Goal: Transaction & Acquisition: Download file/media

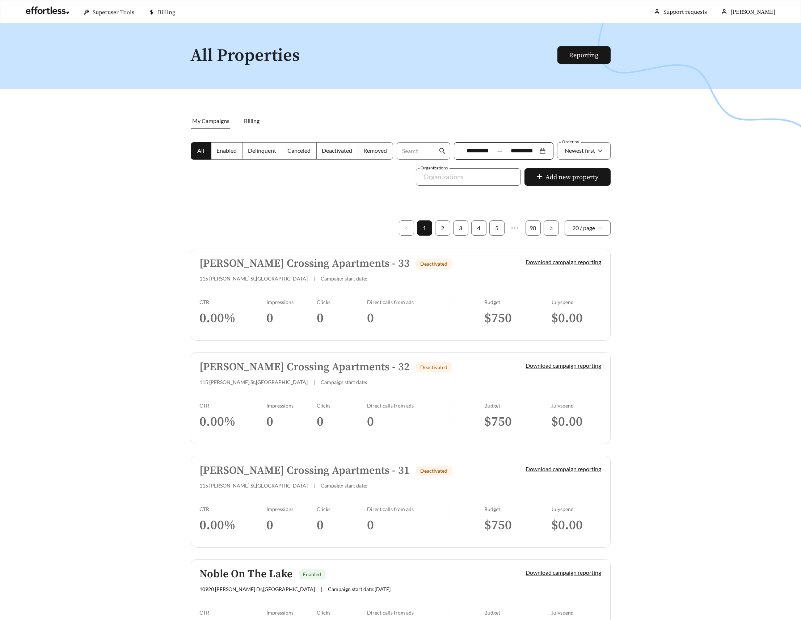
click at [206, 184] on div at bounding box center [400, 333] width 801 height 620
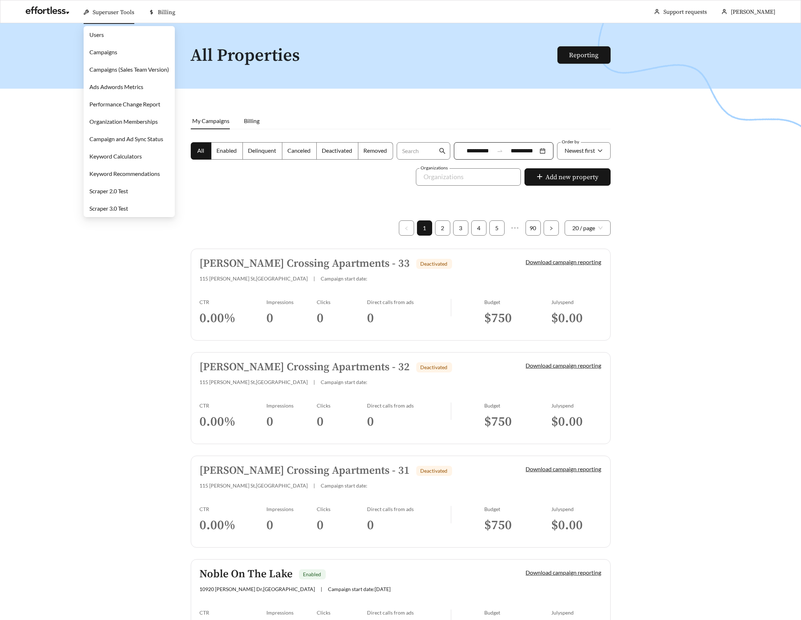
click at [95, 10] on span "Superuser Tools" at bounding box center [114, 12] width 42 height 7
click at [108, 55] on link "Campaigns" at bounding box center [103, 52] width 28 height 7
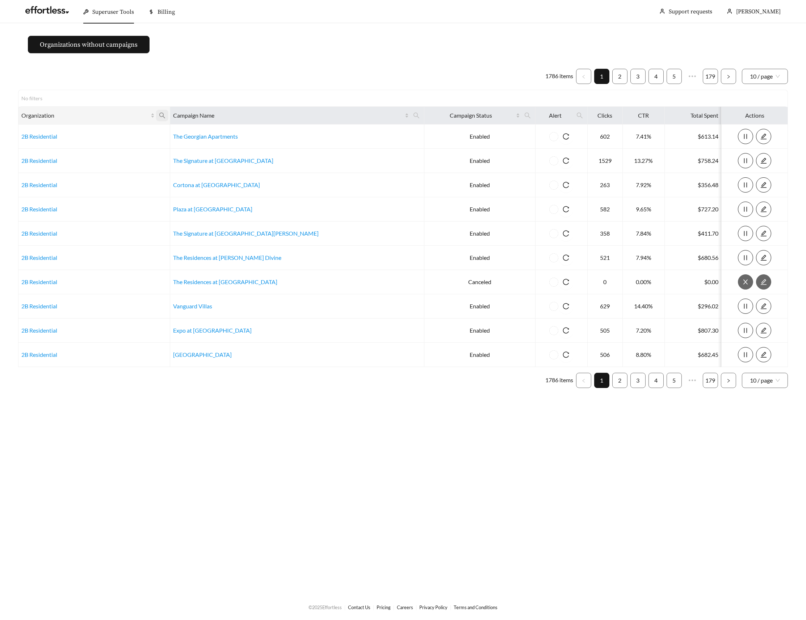
click at [168, 118] on span at bounding box center [162, 116] width 12 height 12
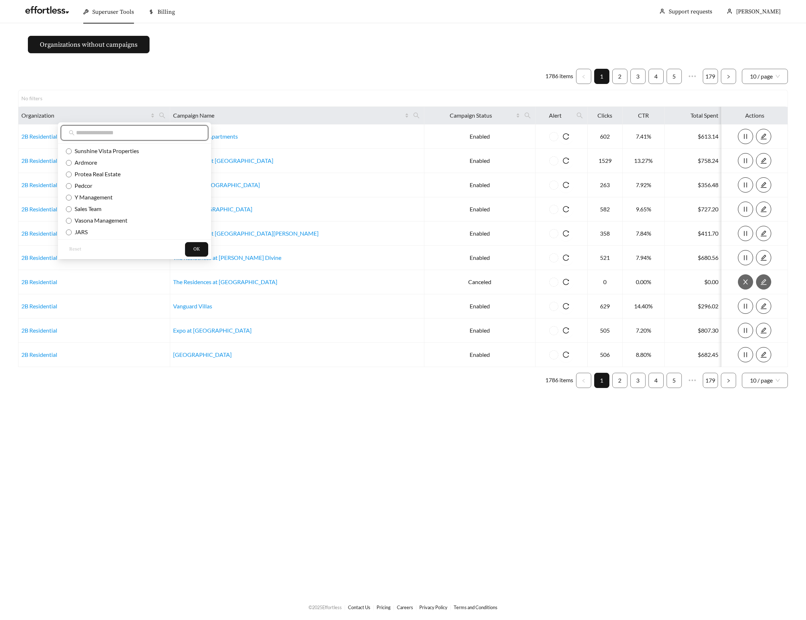
click at [102, 133] on input "text" at bounding box center [138, 133] width 124 height 9
paste input "**********"
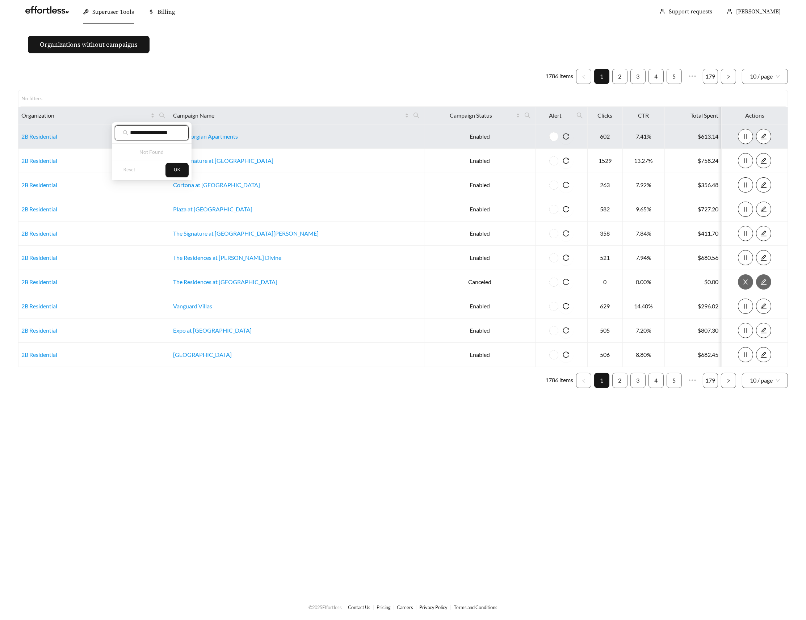
drag, startPoint x: 147, startPoint y: 130, endPoint x: 204, endPoint y: 132, distance: 56.9
click at [204, 132] on body "Superuser Tools Billing Chris Dillman Support requests More Organizations witho…" at bounding box center [403, 310] width 806 height 620
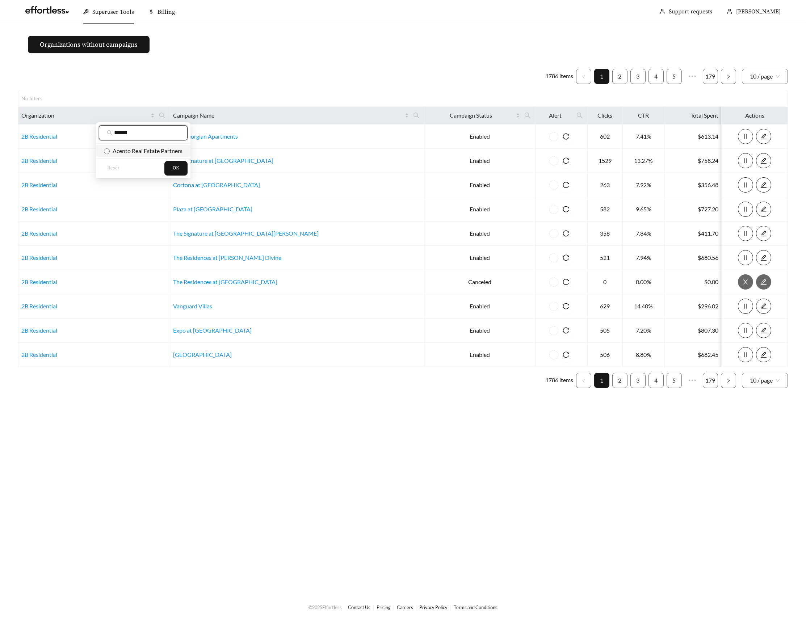
type input "******"
click at [147, 151] on span "Acento Real Estate Partners" at bounding box center [146, 150] width 73 height 7
click at [176, 168] on span "OK" at bounding box center [176, 168] width 7 height 7
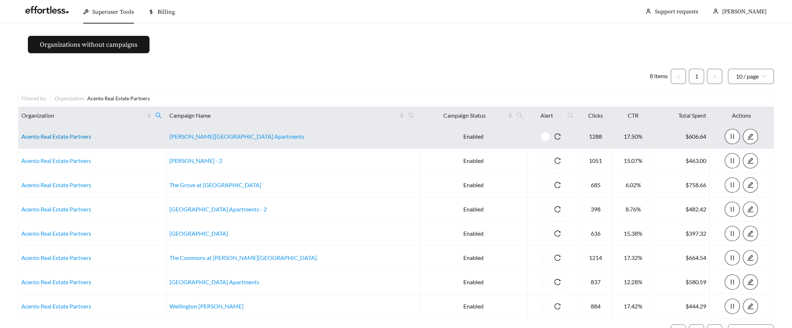
click at [70, 133] on link "Acento Real Estate Partners" at bounding box center [56, 136] width 70 height 7
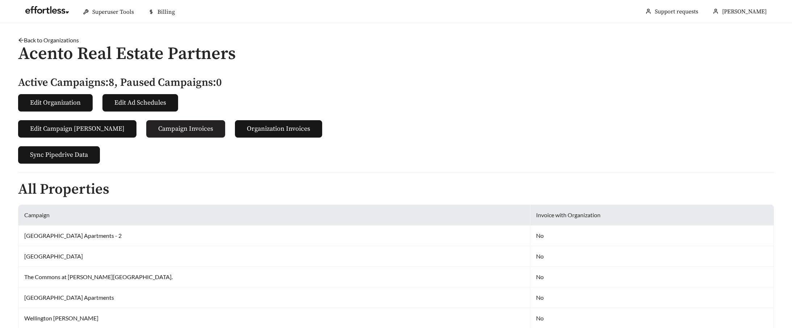
click at [162, 127] on span "Campaign Invoices" at bounding box center [185, 129] width 55 height 10
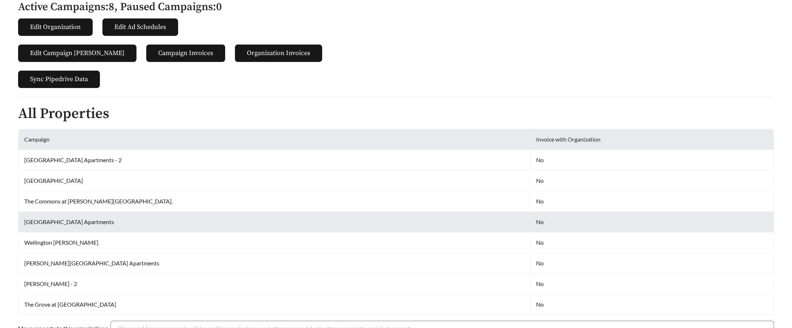
scroll to position [138, 0]
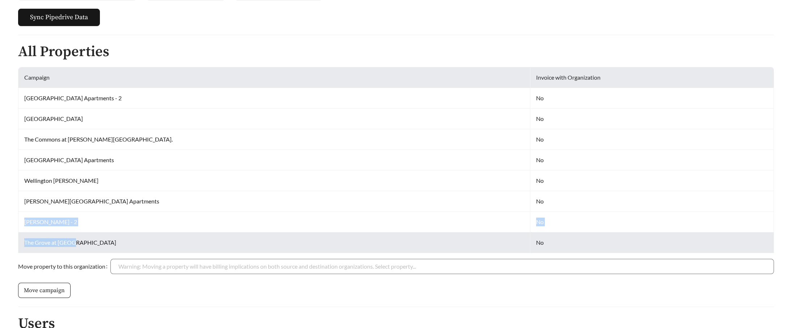
drag, startPoint x: 23, startPoint y: 219, endPoint x: 125, endPoint y: 239, distance: 103.3
click at [125, 239] on tbody "Linden Park Apartments - 2 No Camden Hills No The Commons at Cowan Blvd. No Ash…" at bounding box center [396, 170] width 756 height 165
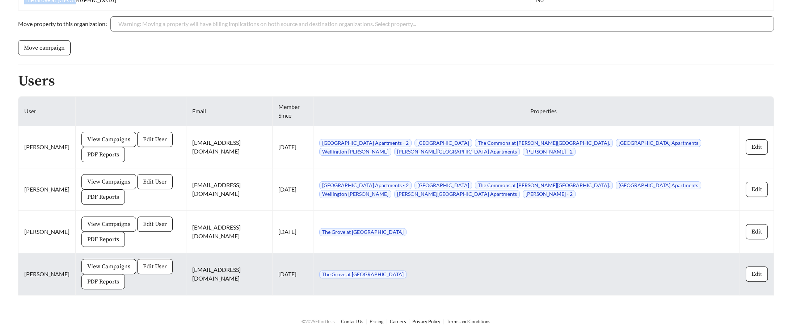
scroll to position [0, 0]
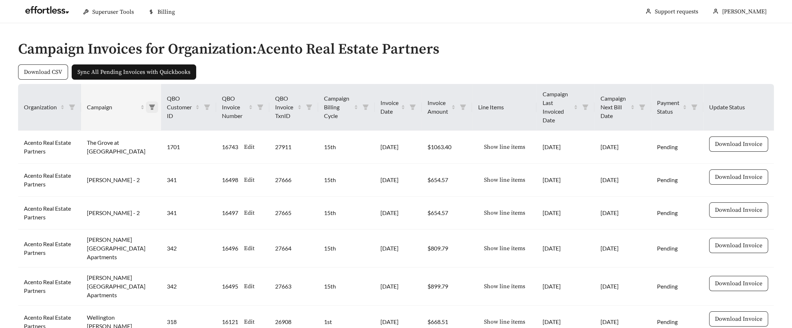
click at [149, 104] on icon "filter" at bounding box center [152, 107] width 7 height 7
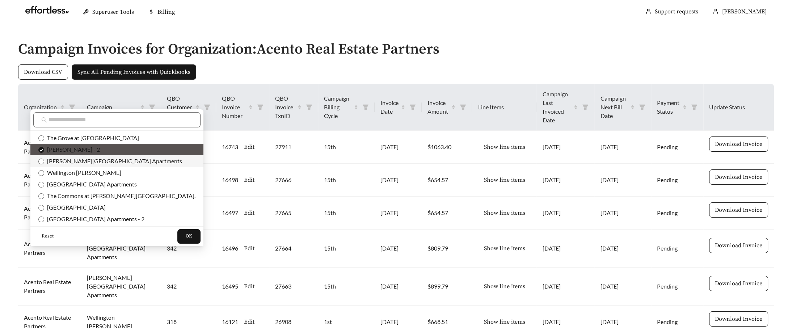
click at [34, 161] on li "[PERSON_NAME][GEOGRAPHIC_DATA] Apartments" at bounding box center [116, 161] width 173 height 12
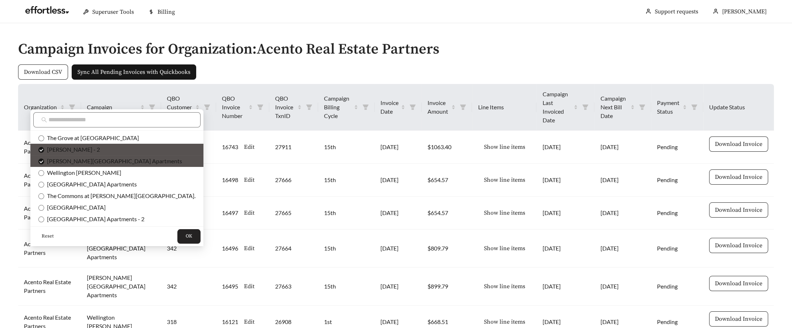
click at [186, 234] on span "OK" at bounding box center [189, 236] width 7 height 7
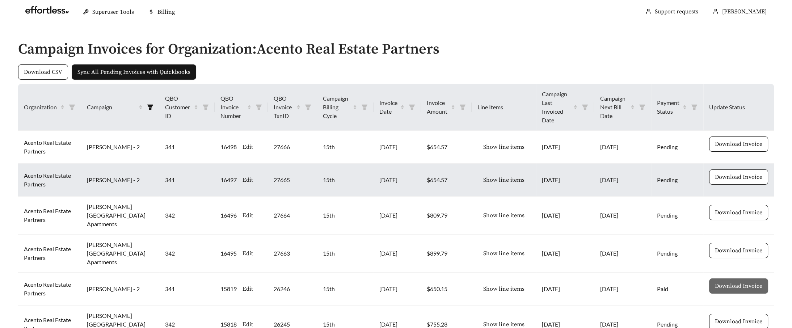
drag, startPoint x: 88, startPoint y: 133, endPoint x: 411, endPoint y: 171, distance: 324.9
click at [411, 171] on tbody "Acento Real Estate Partners [PERSON_NAME] - 2 341 16498 Edit 27666 15th [DATE] …" at bounding box center [396, 308] width 756 height 355
click at [402, 171] on td "[DATE]" at bounding box center [397, 180] width 47 height 33
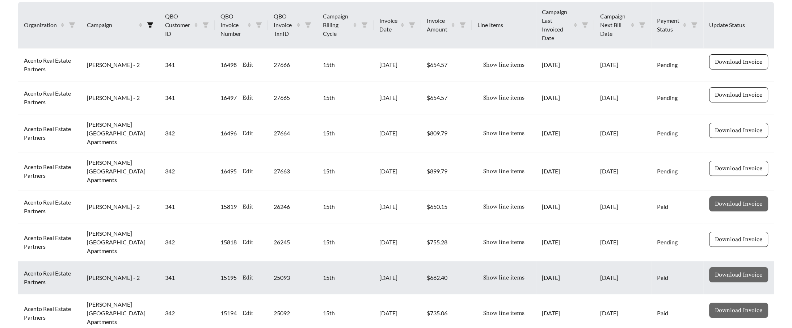
scroll to position [69, 0]
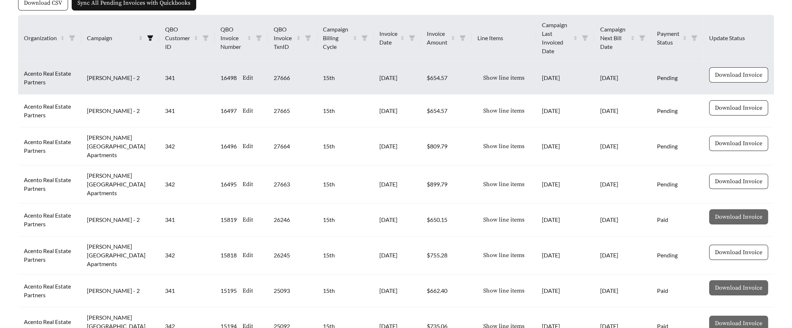
click at [723, 71] on span "Download Invoice" at bounding box center [738, 75] width 47 height 9
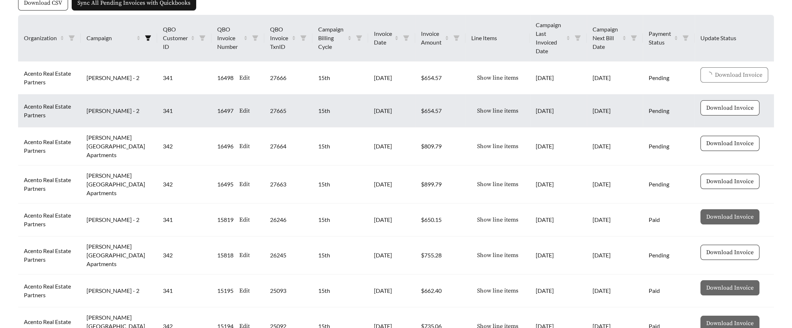
click at [722, 104] on span "Download Invoice" at bounding box center [730, 108] width 47 height 9
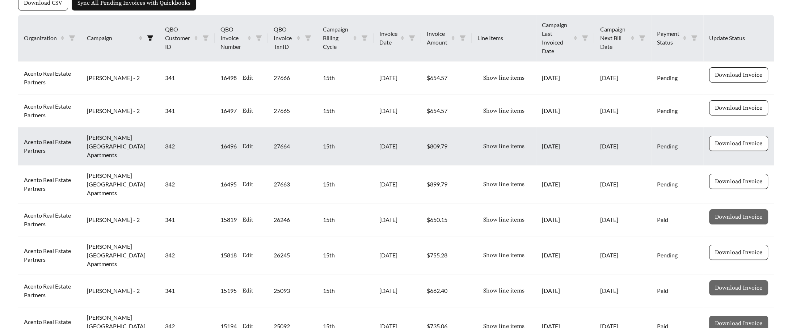
click at [738, 139] on span "Download Invoice" at bounding box center [738, 143] width 47 height 9
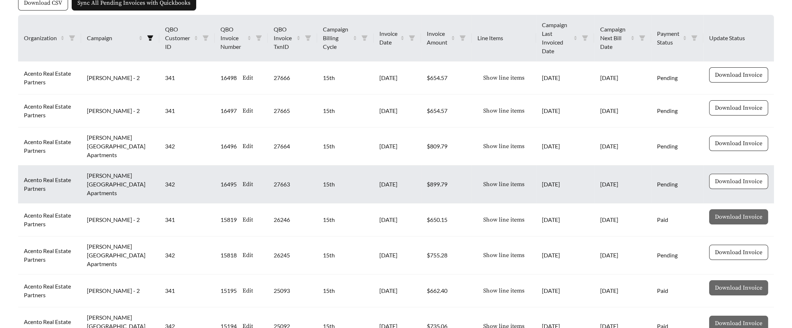
click at [741, 177] on span "Download Invoice" at bounding box center [738, 181] width 47 height 9
